Goal: Transaction & Acquisition: Purchase product/service

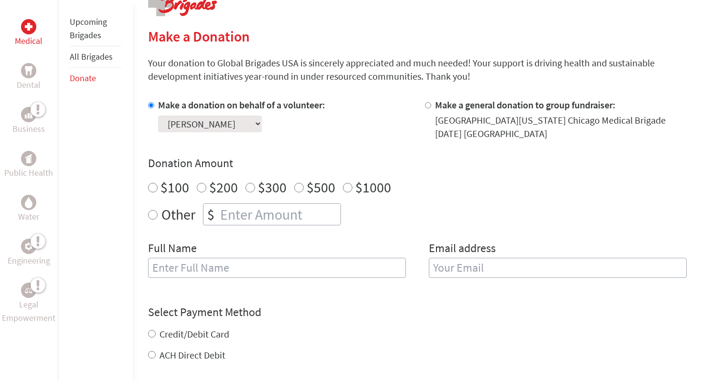
scroll to position [217, 0]
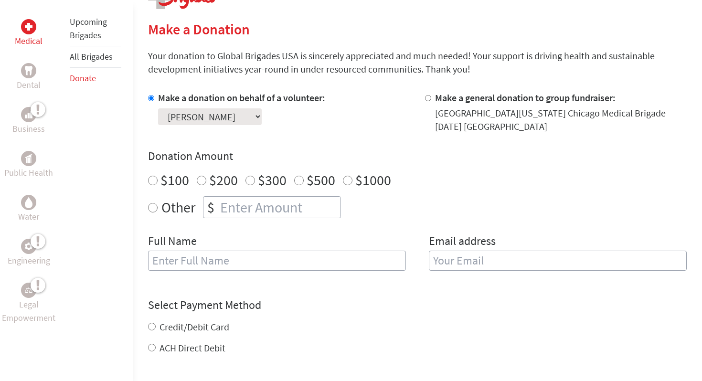
radio input "true"
click at [249, 206] on input "number" at bounding box center [279, 207] width 122 height 21
type input "3"
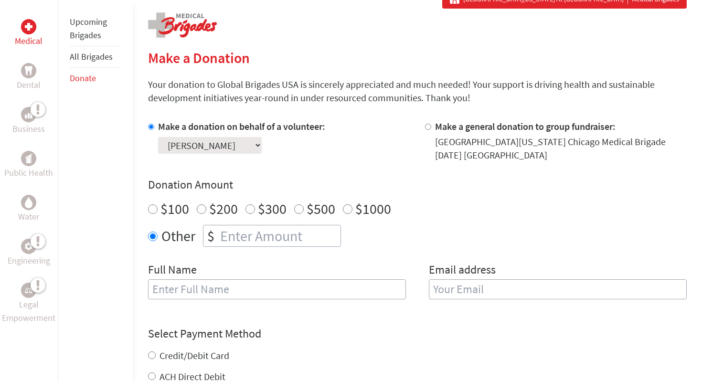
scroll to position [299, 0]
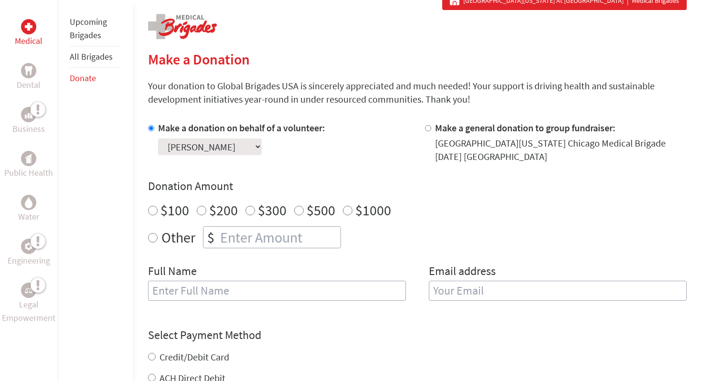
scroll to position [34, 0]
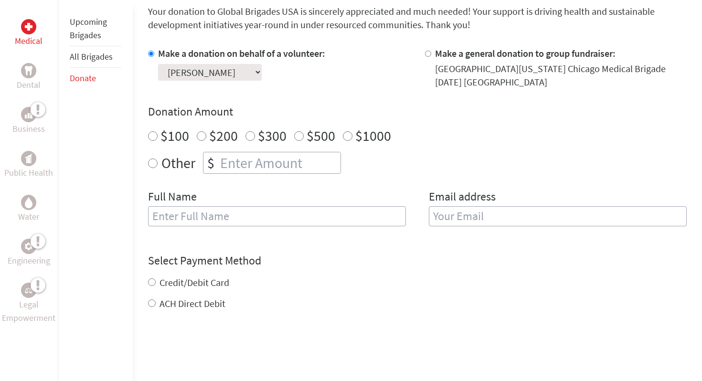
scroll to position [263, 0]
radio input "true"
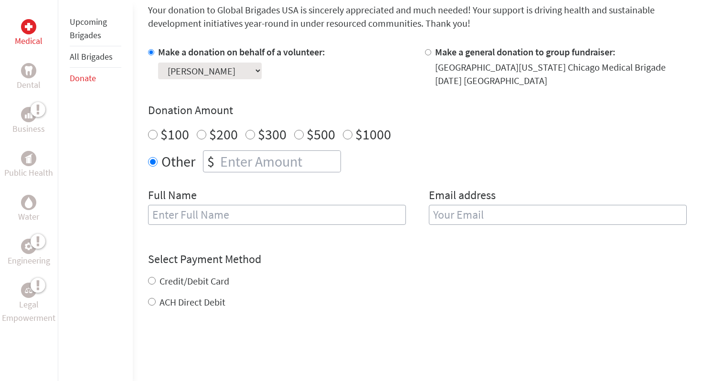
click at [291, 166] on input "number" at bounding box center [279, 161] width 122 height 21
click at [405, 166] on div "Other $" at bounding box center [417, 161] width 539 height 22
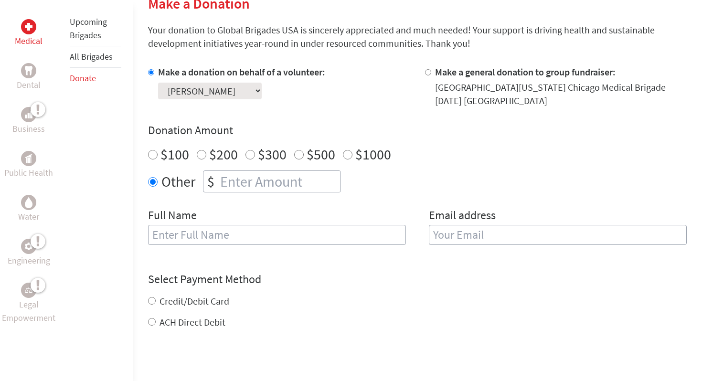
scroll to position [225, 0]
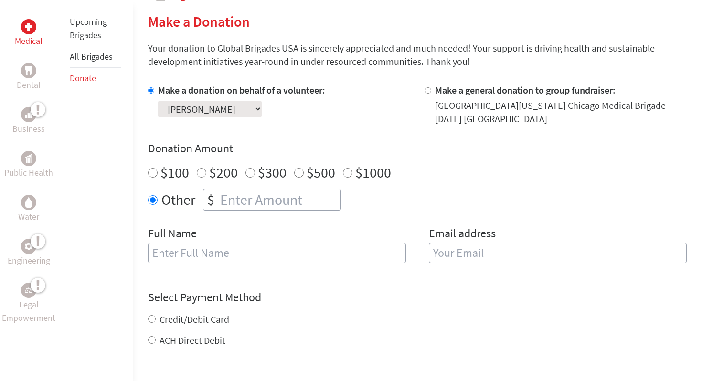
click at [239, 202] on input "number" at bounding box center [279, 199] width 122 height 21
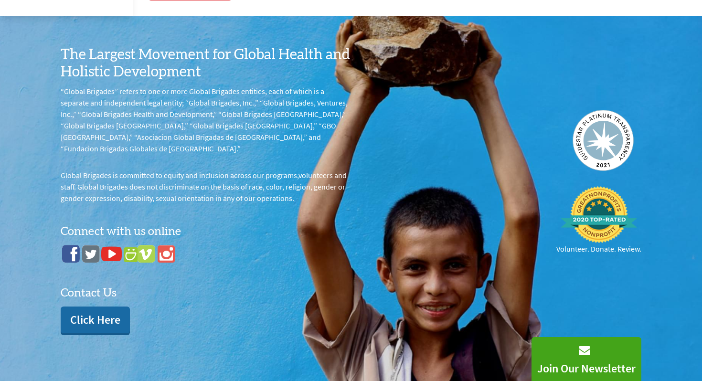
scroll to position [760, 0]
